Goal: Book appointment/travel/reservation

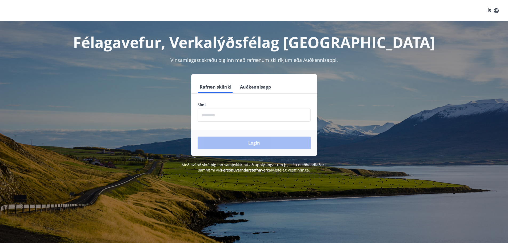
click at [230, 118] on input "phone" at bounding box center [254, 115] width 113 height 13
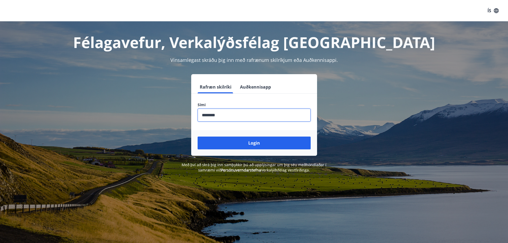
type input "********"
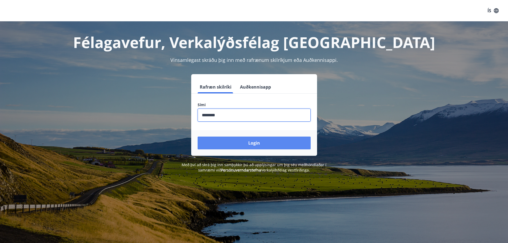
click at [258, 146] on button "Login" at bounding box center [254, 143] width 113 height 13
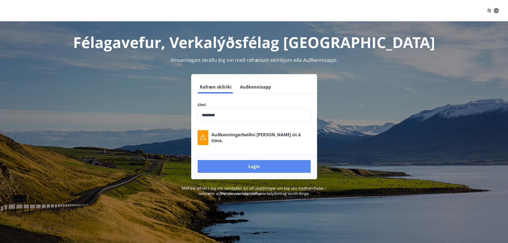
click at [257, 167] on button "Login" at bounding box center [254, 166] width 113 height 13
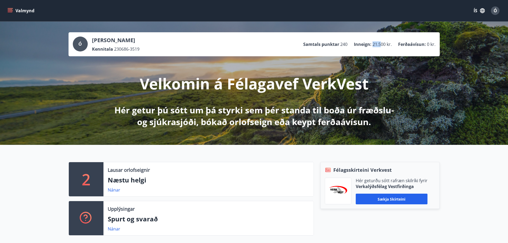
drag, startPoint x: 373, startPoint y: 45, endPoint x: 382, endPoint y: 45, distance: 8.8
click at [382, 45] on span "21.500 kr." at bounding box center [382, 44] width 19 height 6
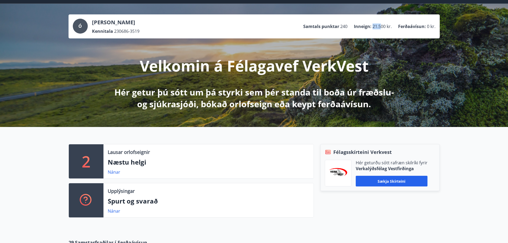
scroll to position [2, 0]
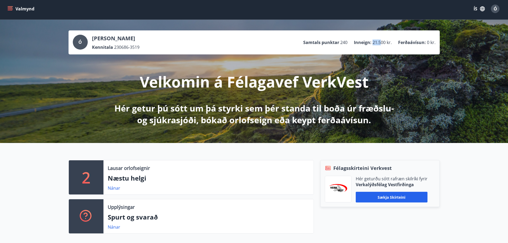
click at [11, 7] on icon "menu" at bounding box center [9, 8] width 5 height 5
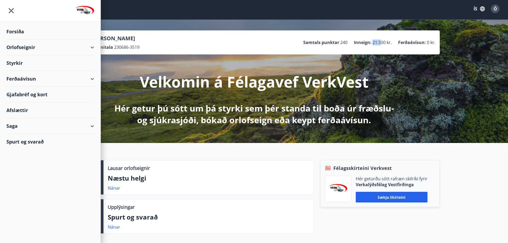
click at [44, 47] on div "Orlofseignir" at bounding box center [50, 47] width 88 height 16
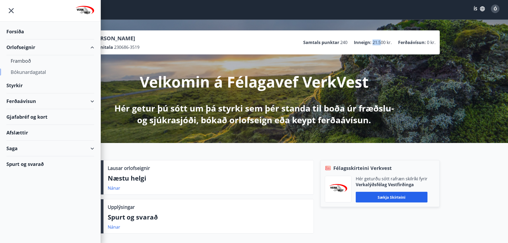
click at [37, 73] on div "Bókunardagatal" at bounding box center [50, 71] width 79 height 11
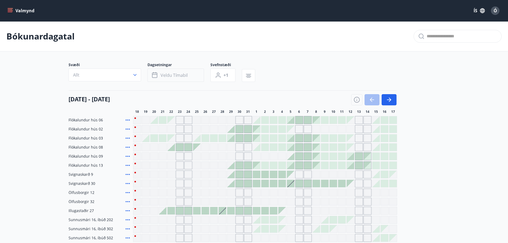
click at [180, 77] on span "Veldu tímabil" at bounding box center [174, 75] width 27 height 6
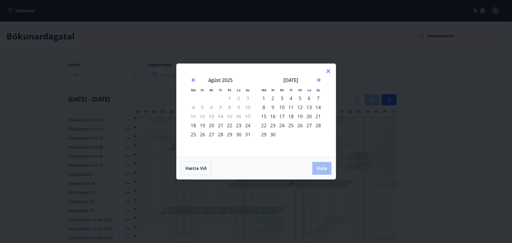
click at [301, 97] on div "5" at bounding box center [299, 98] width 9 height 9
click at [319, 97] on div "7" at bounding box center [318, 98] width 9 height 9
click at [322, 167] on span "Vista" at bounding box center [322, 168] width 11 height 6
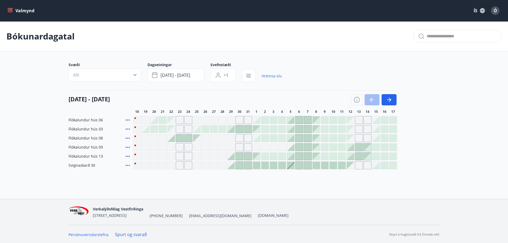
click at [299, 130] on div at bounding box center [298, 128] width 7 height 7
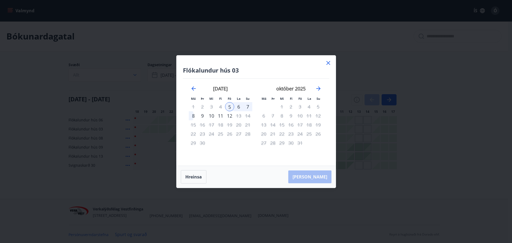
click at [329, 61] on icon at bounding box center [328, 63] width 4 height 4
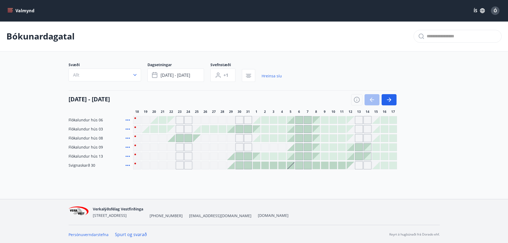
click at [128, 120] on icon at bounding box center [128, 120] width 6 height 6
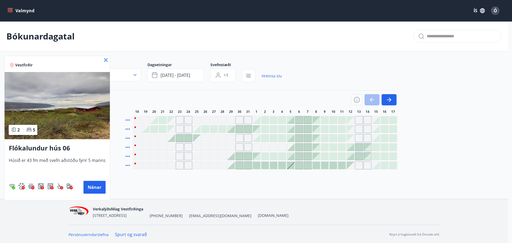
click at [104, 60] on icon at bounding box center [106, 60] width 4 height 4
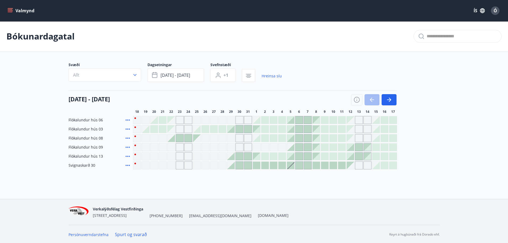
click at [129, 128] on icon at bounding box center [128, 129] width 6 height 6
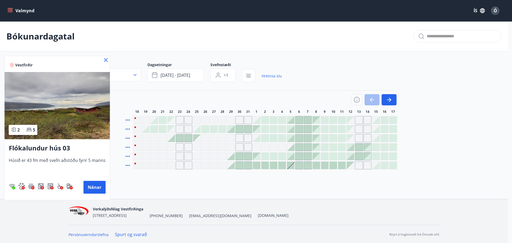
click at [104, 58] on icon at bounding box center [106, 60] width 6 height 6
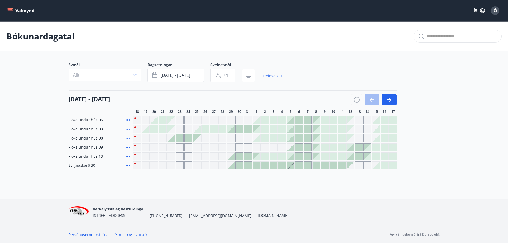
click at [127, 136] on icon at bounding box center [128, 138] width 6 height 6
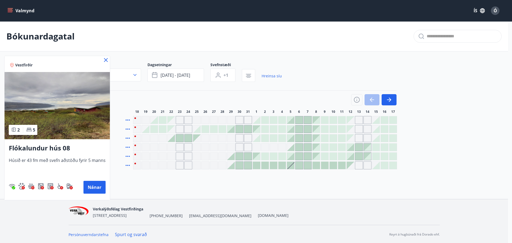
click at [106, 60] on icon at bounding box center [106, 60] width 6 height 6
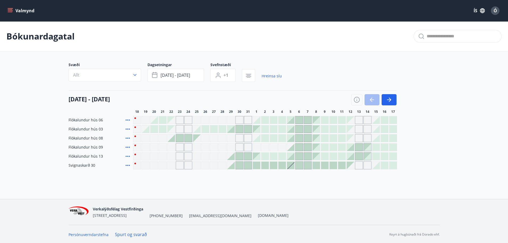
click at [128, 148] on icon at bounding box center [128, 147] width 6 height 6
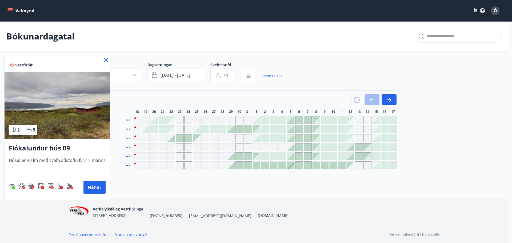
click at [103, 60] on icon at bounding box center [106, 60] width 6 height 6
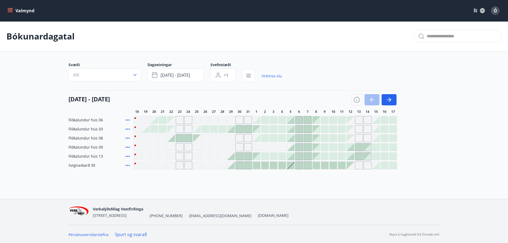
click at [127, 157] on icon at bounding box center [128, 156] width 4 height 1
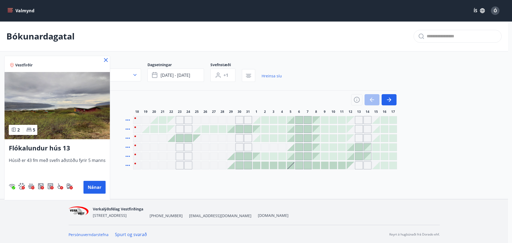
click at [104, 60] on icon at bounding box center [106, 60] width 6 height 6
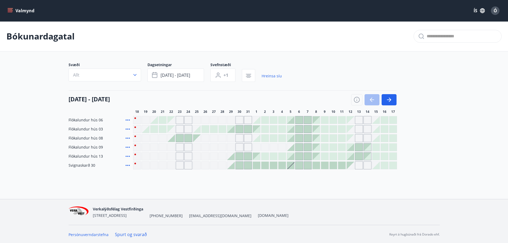
click at [291, 119] on div at bounding box center [290, 119] width 7 height 7
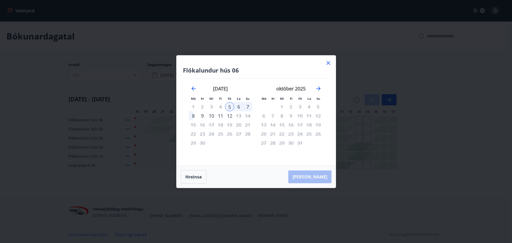
click at [329, 59] on div "Flókalundur hús 06 Má Þr Mi Fi Fö La Su Má Þr Mi Fi Fö La Su ágúst 2025 1 2 3 4…" at bounding box center [256, 110] width 159 height 110
click at [329, 61] on icon at bounding box center [328, 63] width 6 height 6
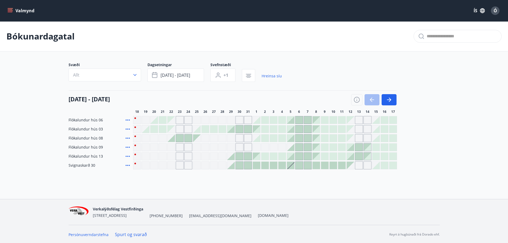
click at [240, 147] on div "Gráir dagar eru ekki bókanlegir" at bounding box center [239, 147] width 8 height 8
click at [303, 188] on div "Bókunardagatal Svæði Allt Dagsetningar sep 05 - sep 07 Svefnstæði +1 Hreinsa sí…" at bounding box center [254, 105] width 508 height 169
click at [165, 74] on span "sep 05 - sep 07" at bounding box center [176, 75] width 30 height 6
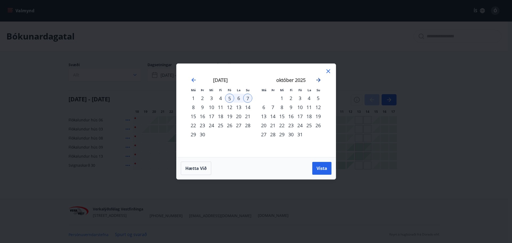
click at [320, 79] on icon "Move forward to switch to the next month." at bounding box center [318, 80] width 6 height 6
click at [230, 115] on div "17" at bounding box center [229, 116] width 9 height 9
click at [213, 124] on div "22" at bounding box center [211, 125] width 9 height 9
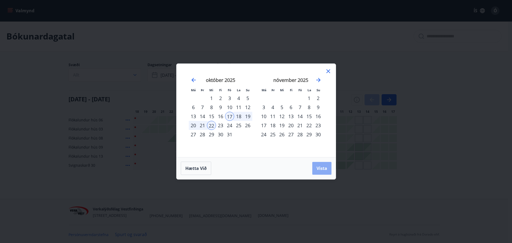
click at [318, 170] on span "Vista" at bounding box center [322, 168] width 11 height 6
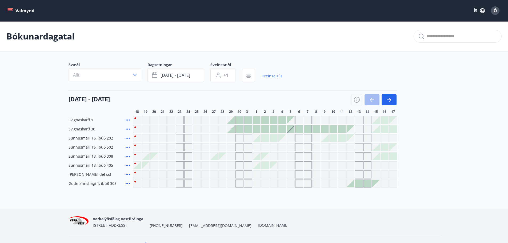
click at [242, 129] on div at bounding box center [239, 128] width 7 height 7
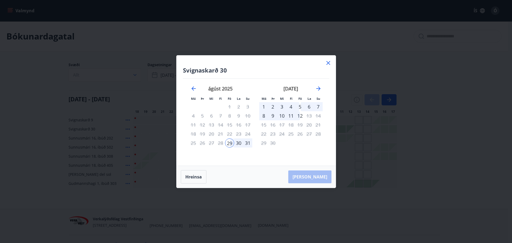
click at [328, 63] on icon at bounding box center [328, 63] width 4 height 4
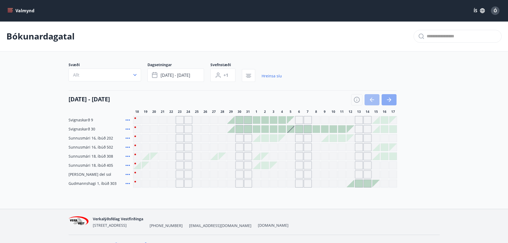
click at [389, 100] on icon "button" at bounding box center [389, 100] width 6 height 6
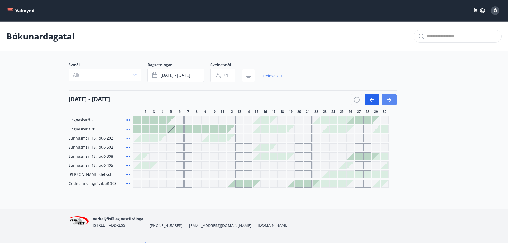
click at [389, 100] on icon "button" at bounding box center [389, 100] width 6 height 6
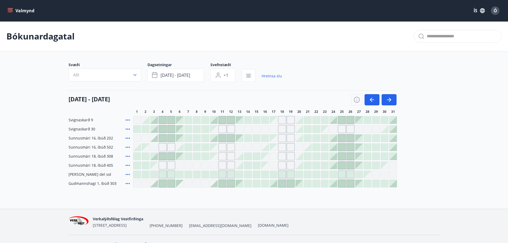
click at [128, 183] on icon at bounding box center [128, 183] width 4 height 1
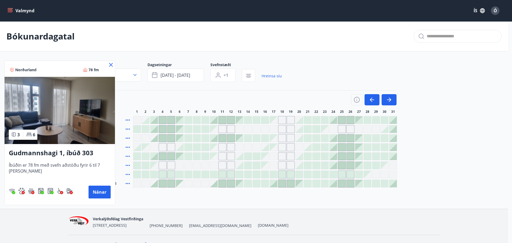
click at [110, 63] on icon at bounding box center [111, 65] width 6 height 6
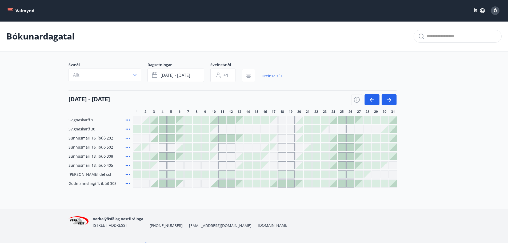
click at [274, 172] on div at bounding box center [273, 174] width 7 height 7
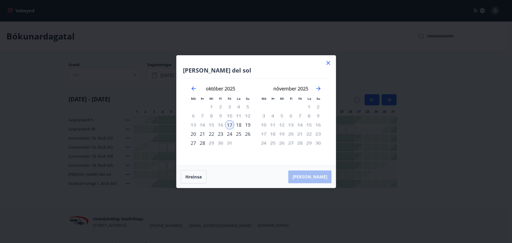
click at [327, 63] on icon at bounding box center [328, 63] width 6 height 6
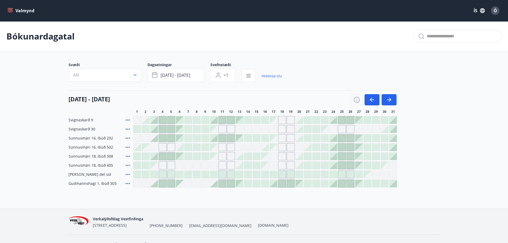
click at [126, 174] on icon at bounding box center [128, 174] width 6 height 6
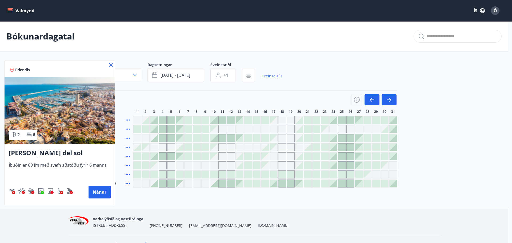
click at [30, 134] on icon at bounding box center [29, 135] width 5 height 4
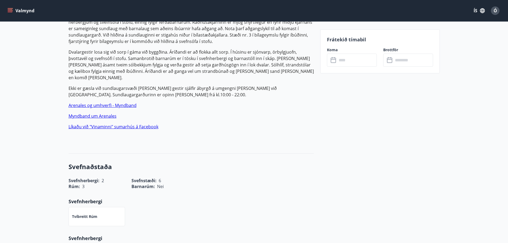
scroll to position [267, 0]
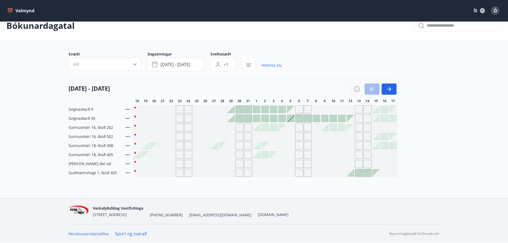
scroll to position [11, 0]
click at [396, 91] on button "button" at bounding box center [389, 88] width 15 height 11
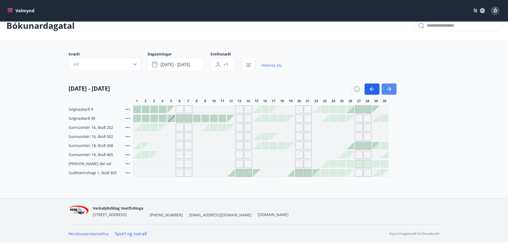
click at [396, 91] on button "button" at bounding box center [389, 88] width 15 height 11
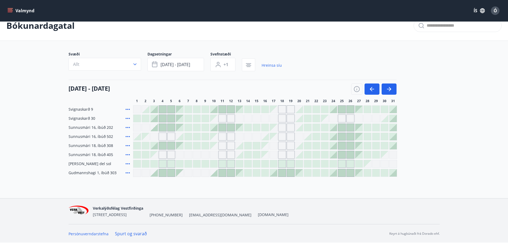
click at [274, 164] on div at bounding box center [273, 163] width 7 height 7
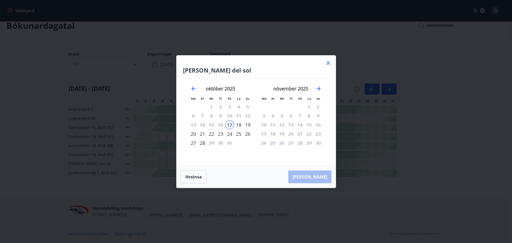
click at [217, 134] on div "23" at bounding box center [220, 133] width 9 height 9
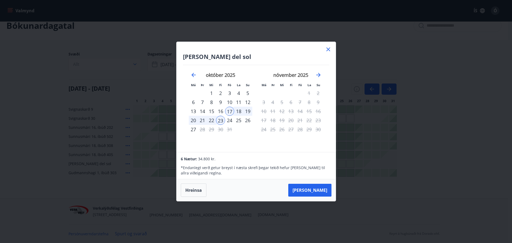
click at [327, 50] on icon at bounding box center [328, 49] width 6 height 6
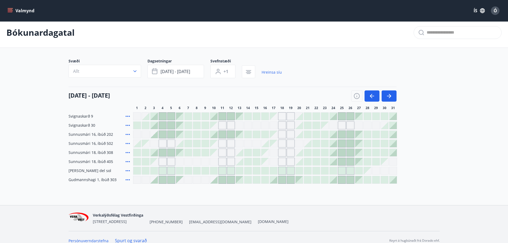
scroll to position [0, 0]
